Goal: Information Seeking & Learning: Check status

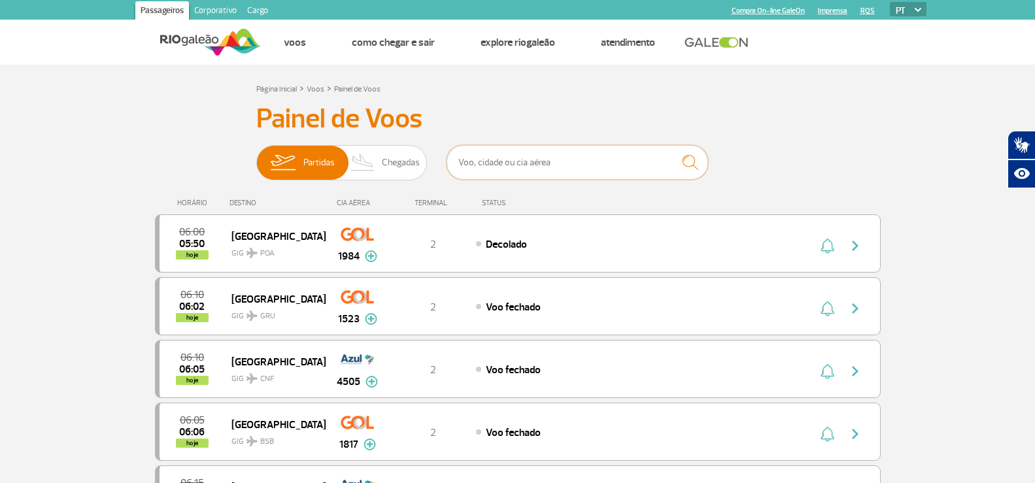
drag, startPoint x: 0, startPoint y: 0, endPoint x: 506, endPoint y: 143, distance: 525.9
click at [492, 163] on input "text" at bounding box center [578, 162] width 262 height 35
type input "poa"
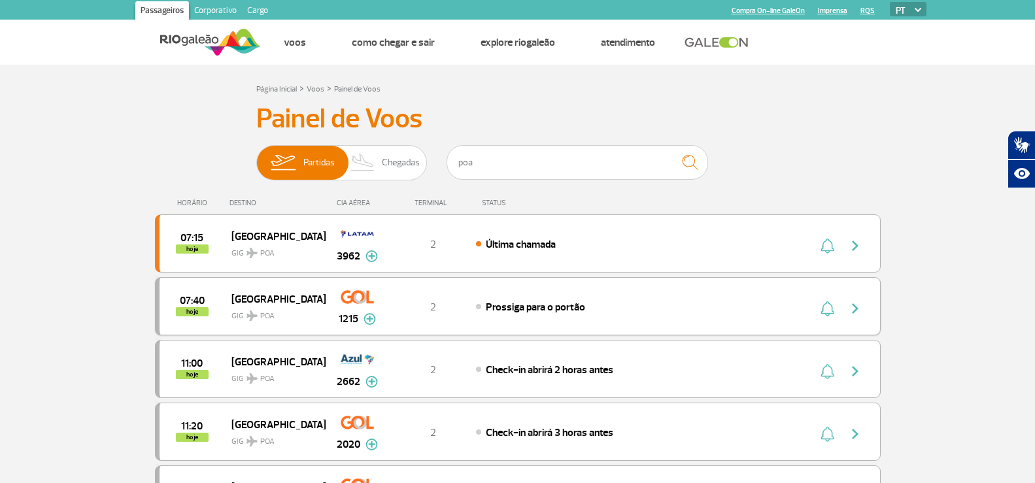
click at [298, 307] on span "GIG POA" at bounding box center [274, 312] width 84 height 19
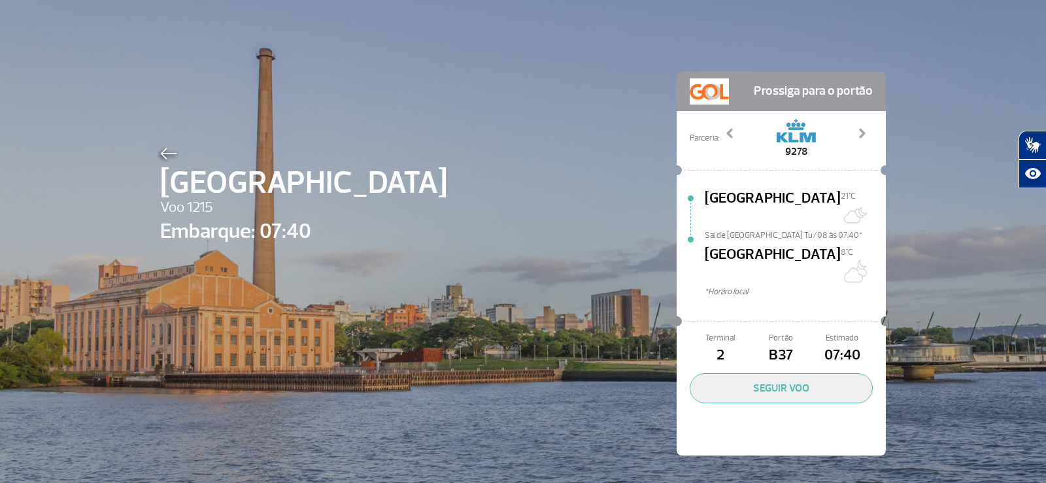
click at [169, 146] on div at bounding box center [303, 152] width 287 height 16
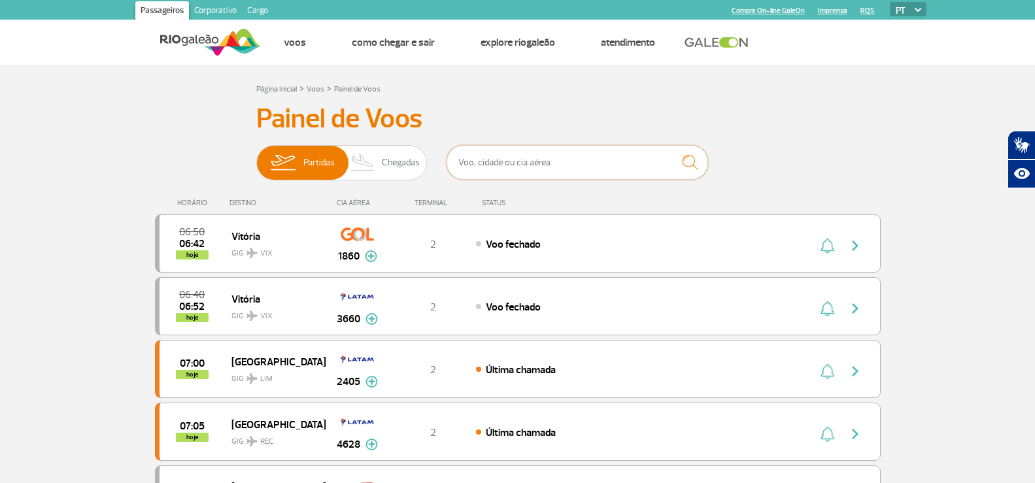
click at [536, 165] on input "text" at bounding box center [578, 162] width 262 height 35
type input "2032"
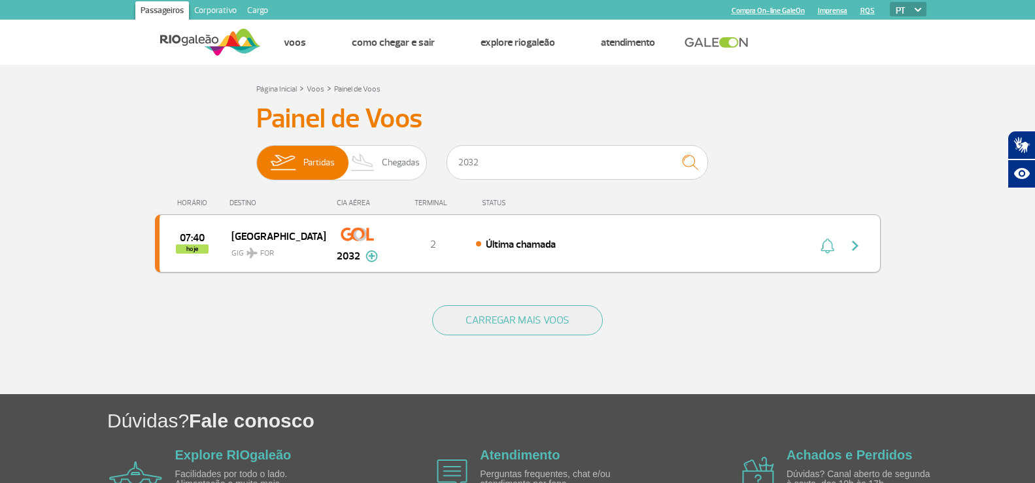
click at [647, 248] on div "Última chamada" at bounding box center [620, 244] width 288 height 14
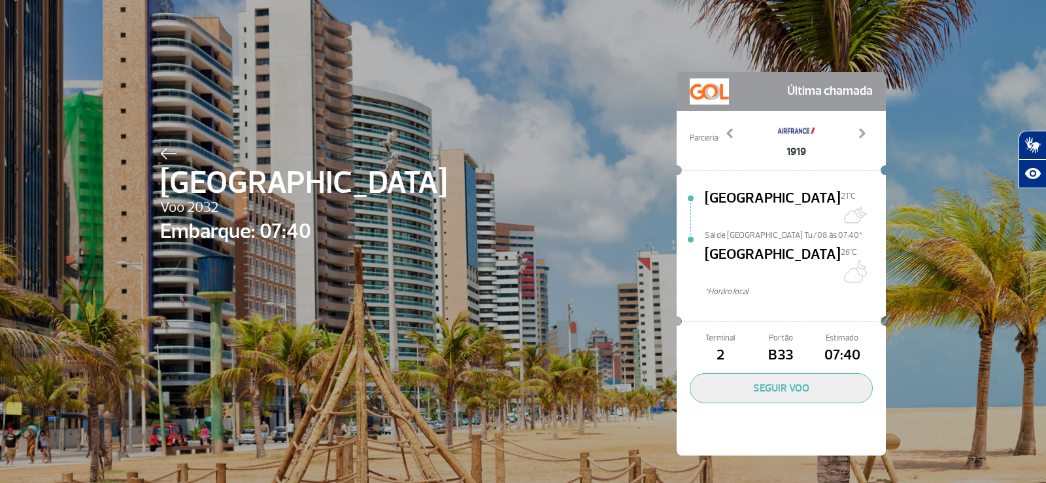
click at [160, 153] on img at bounding box center [168, 154] width 17 height 12
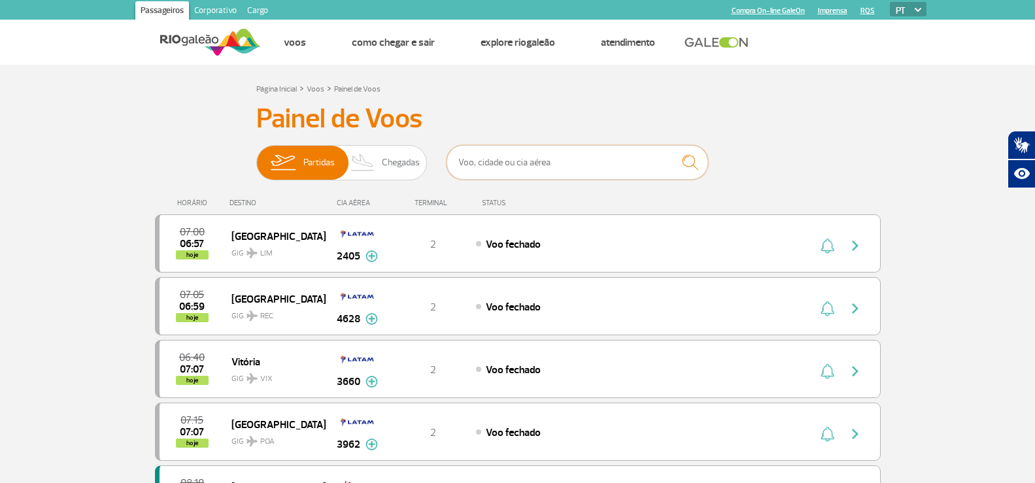
click at [613, 162] on input "text" at bounding box center [578, 162] width 262 height 35
type input "2048"
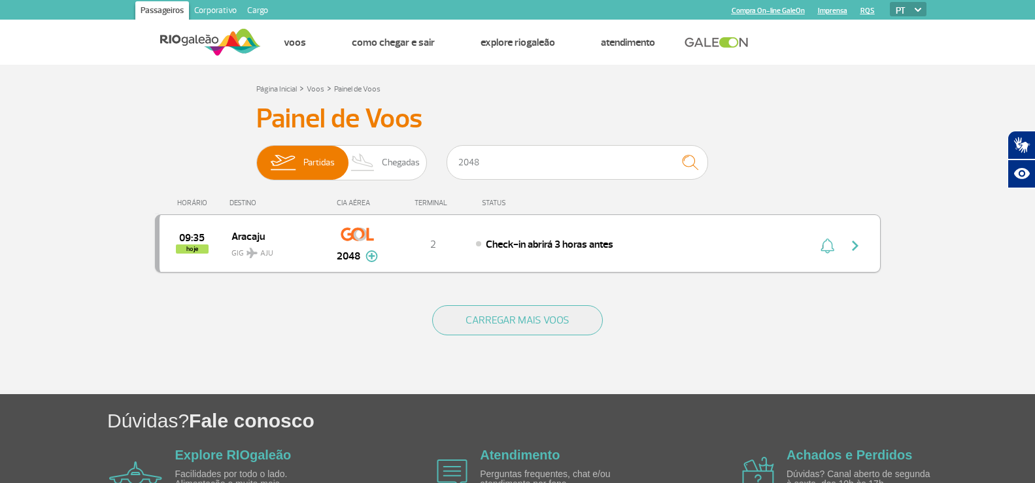
click at [434, 239] on span "2" at bounding box center [433, 244] width 6 height 13
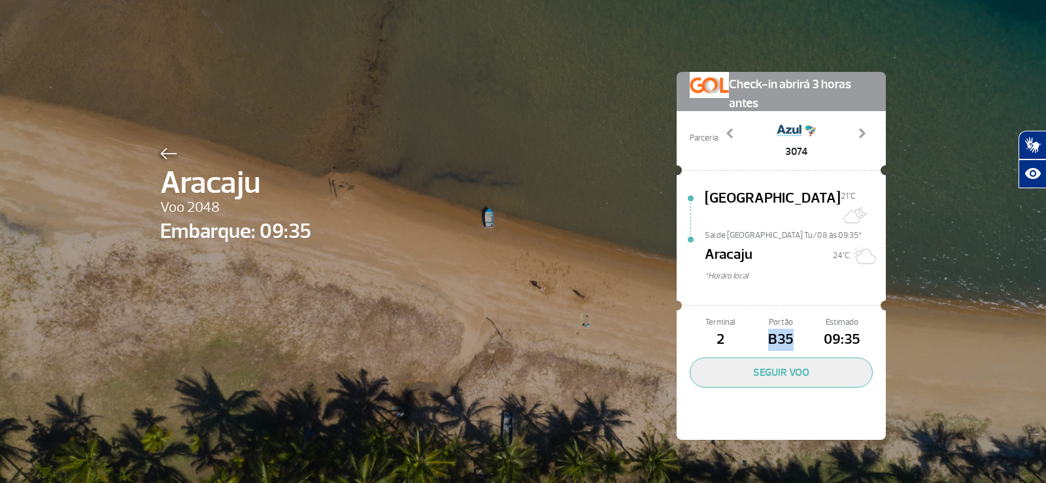
drag, startPoint x: 764, startPoint y: 322, endPoint x: 794, endPoint y: 331, distance: 31.4
click at [794, 331] on span "B35" at bounding box center [781, 340] width 61 height 22
